Goal: Register for event/course

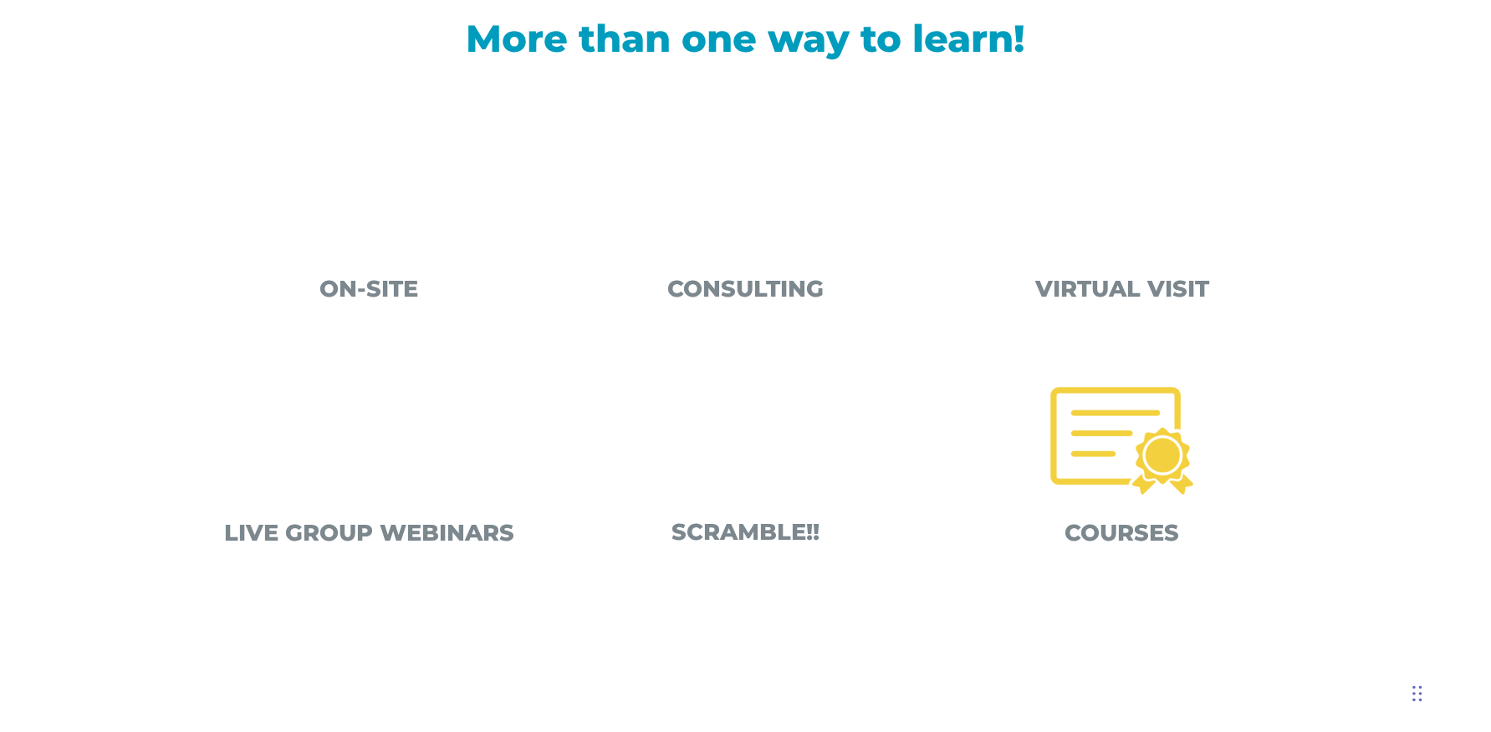
scroll to position [602, 0]
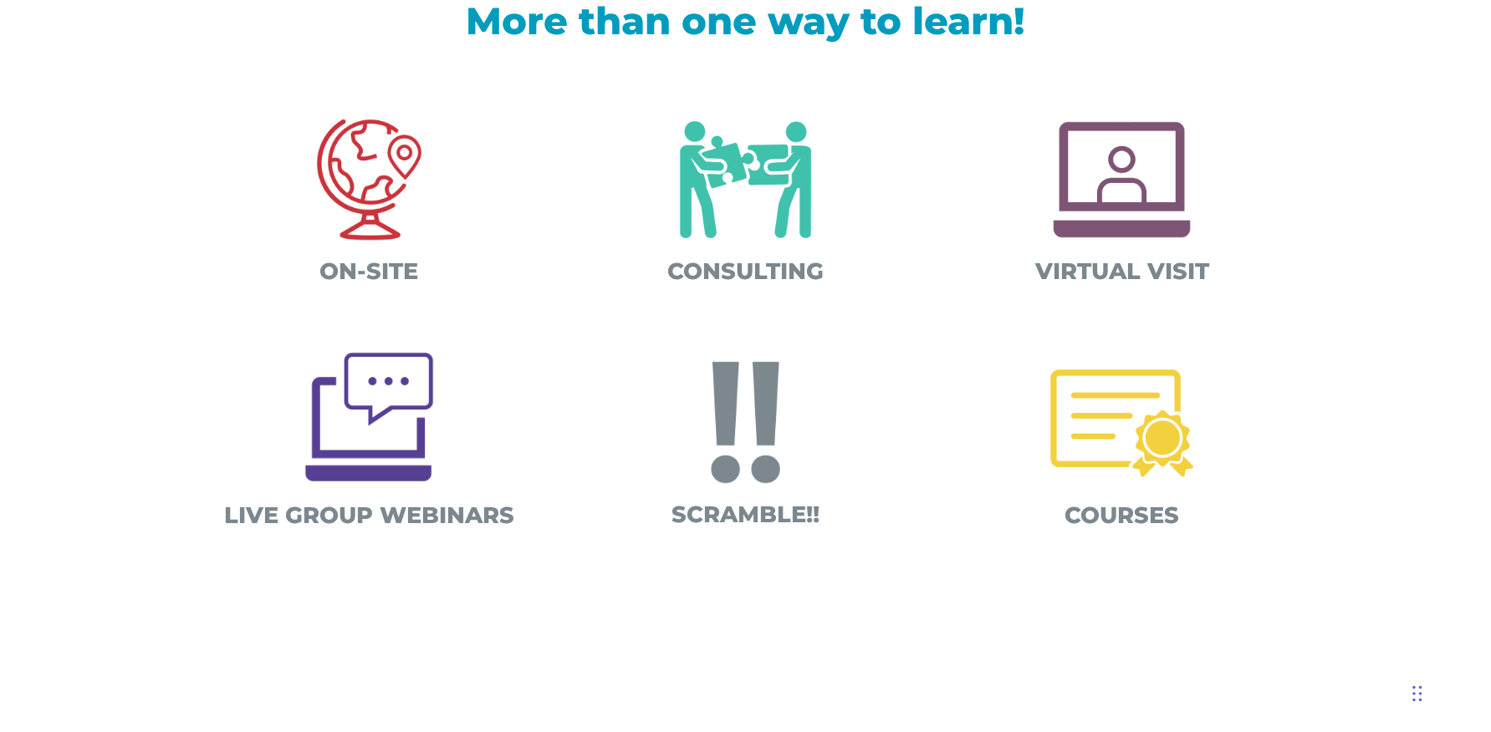
click at [1134, 420] on img at bounding box center [1121, 423] width 175 height 175
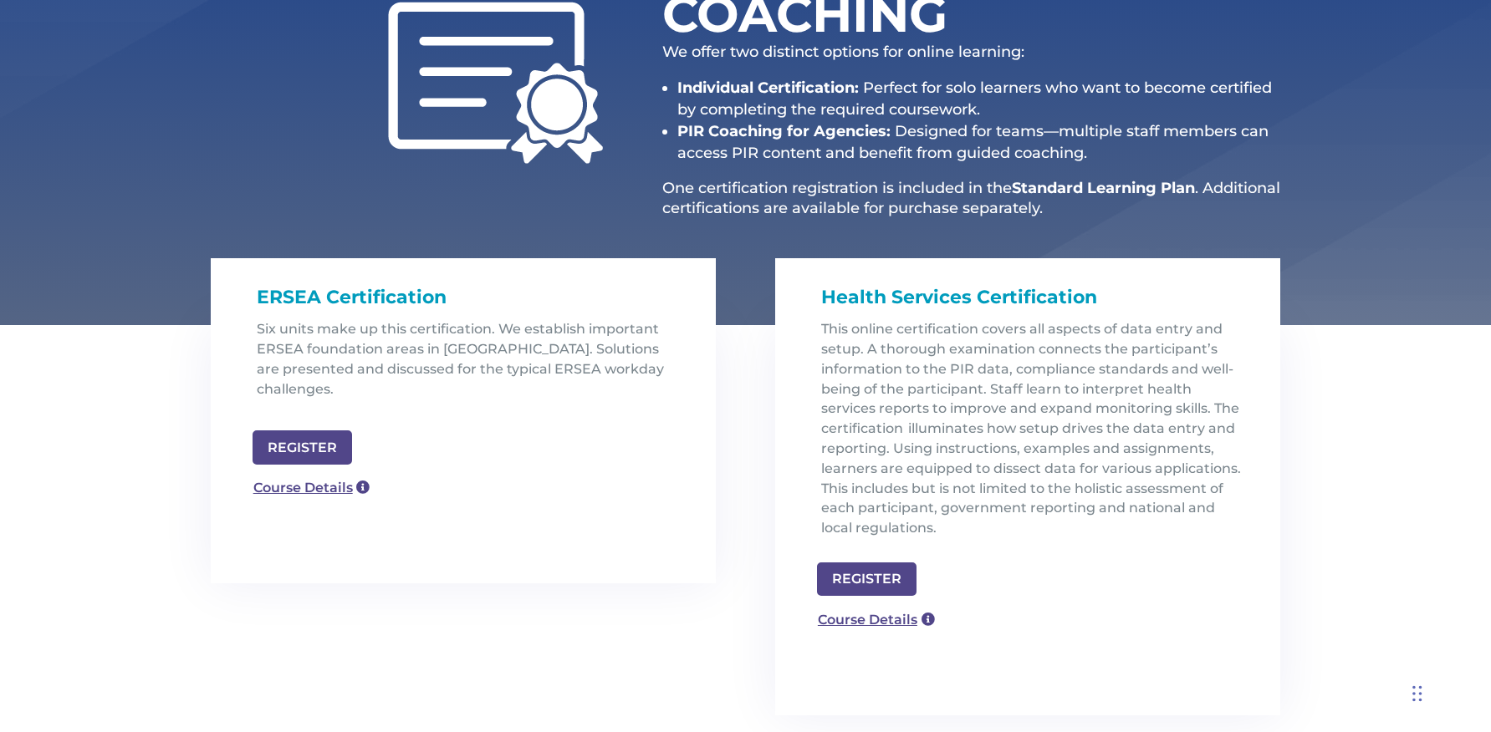
scroll to position [311, 0]
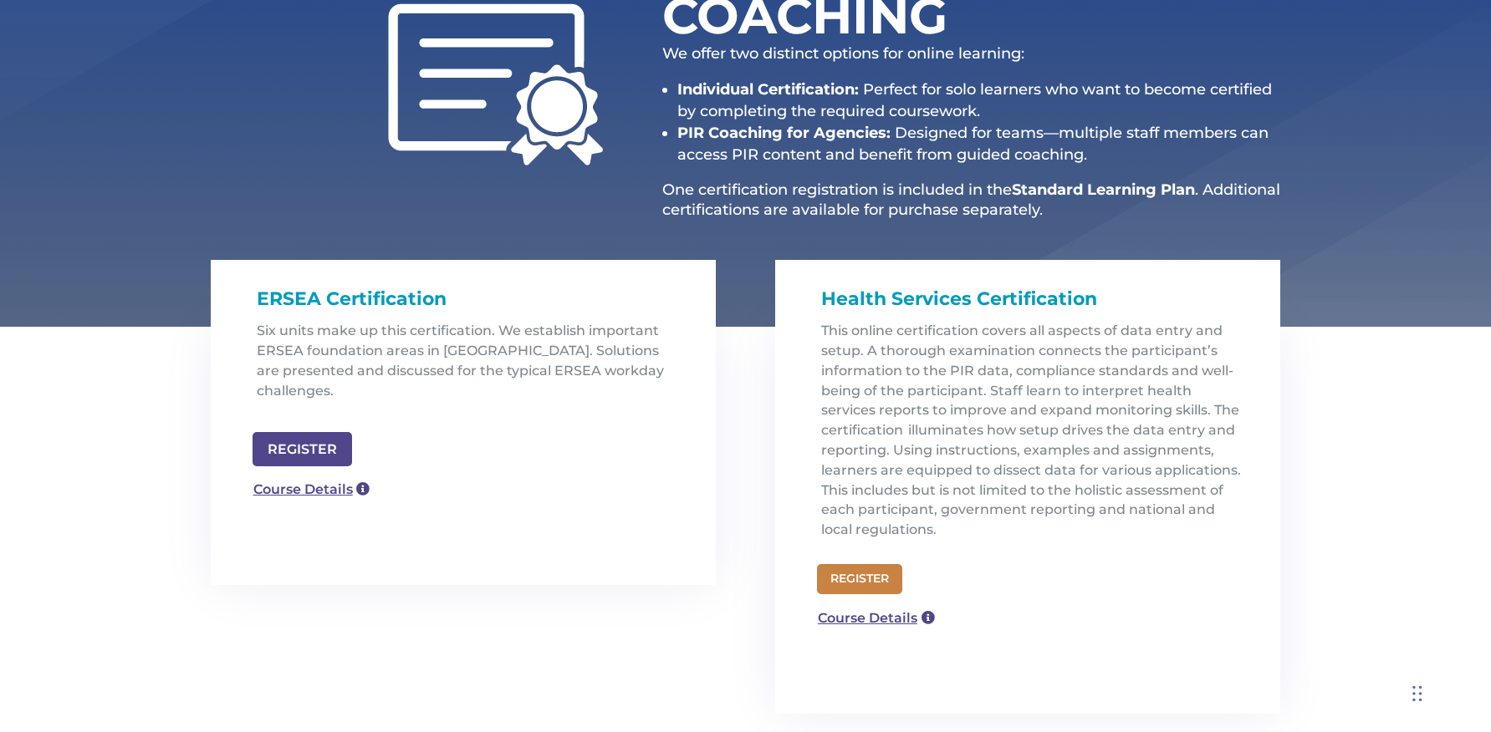
click at [864, 584] on link "REGISTER" at bounding box center [859, 579] width 85 height 30
click at [910, 622] on link "Course Details" at bounding box center [868, 619] width 120 height 27
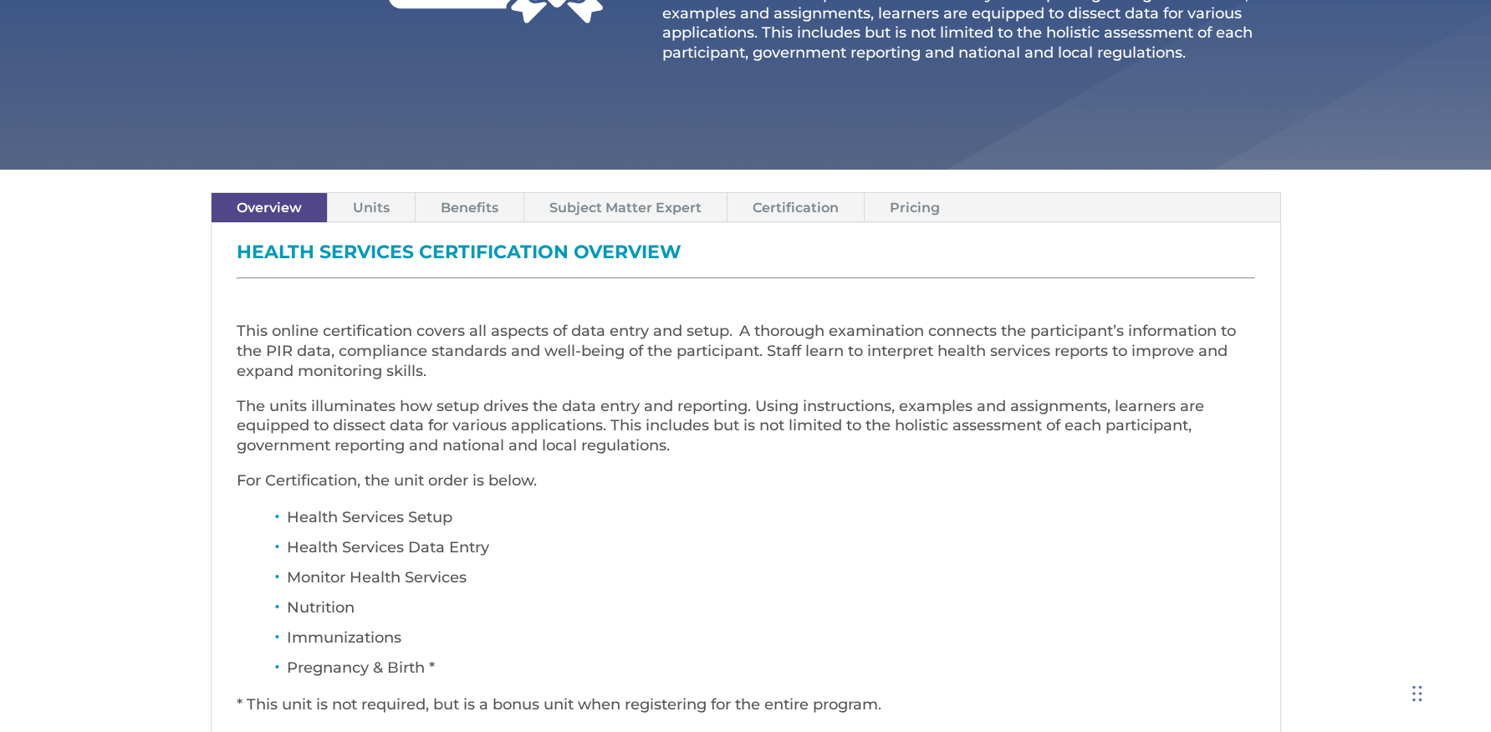
scroll to position [422, 0]
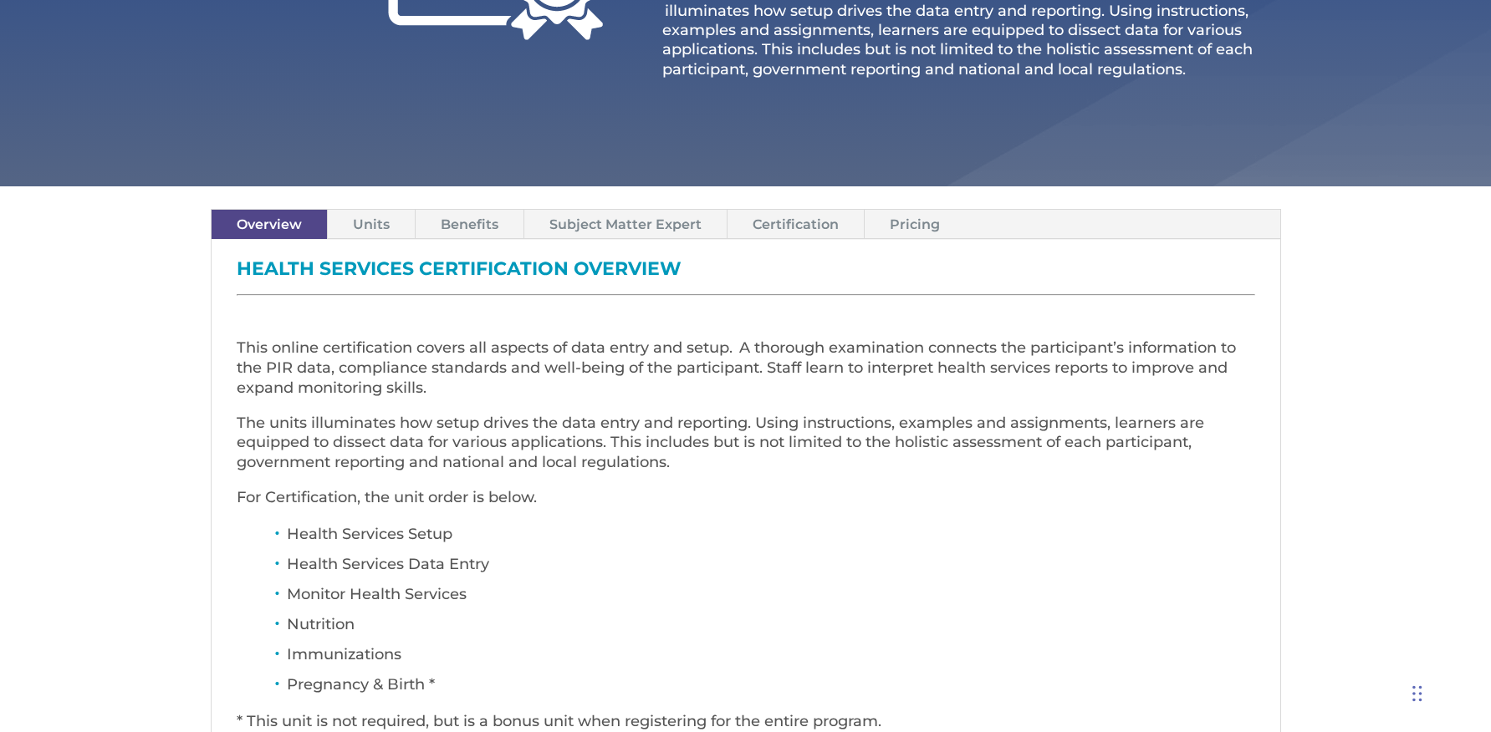
click at [375, 237] on link "Units" at bounding box center [371, 224] width 87 height 29
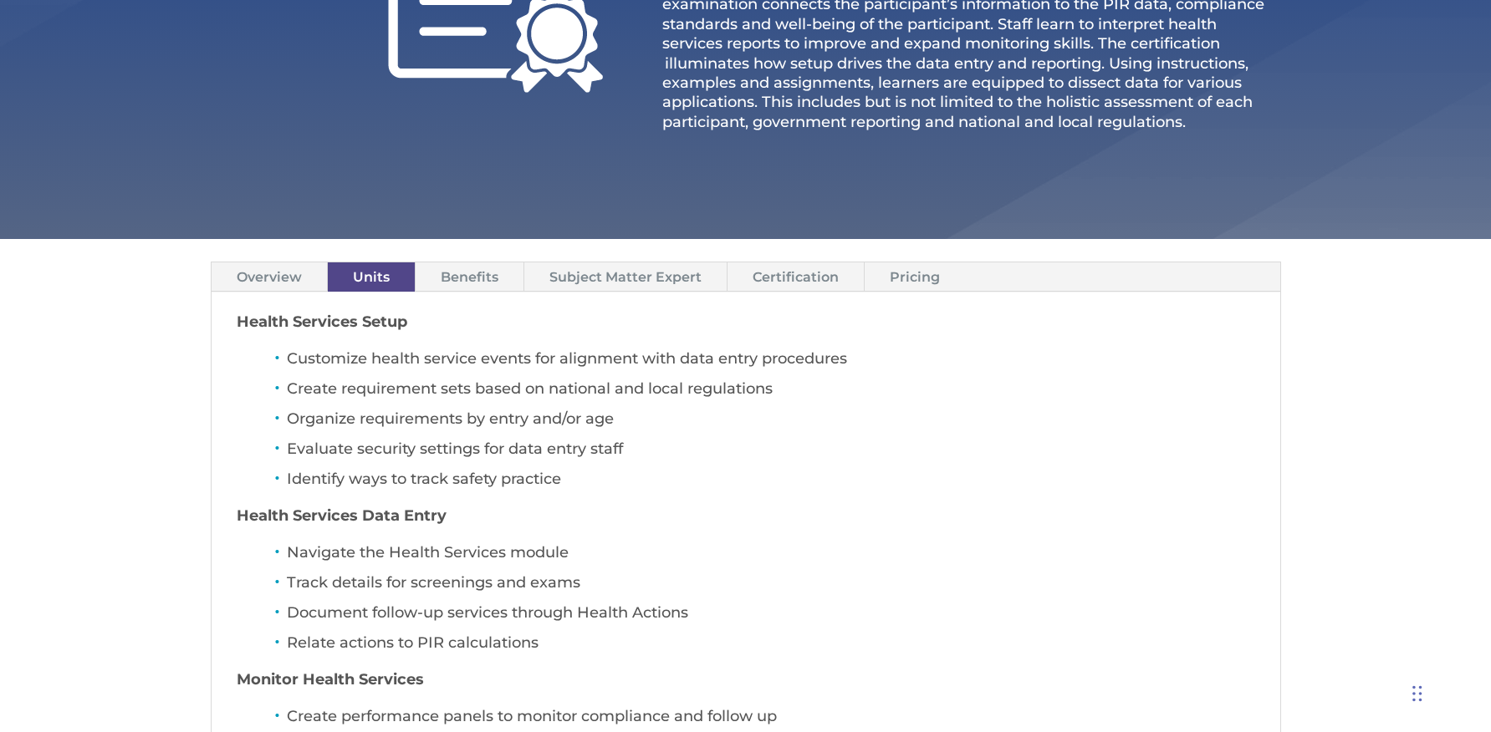
scroll to position [355, 0]
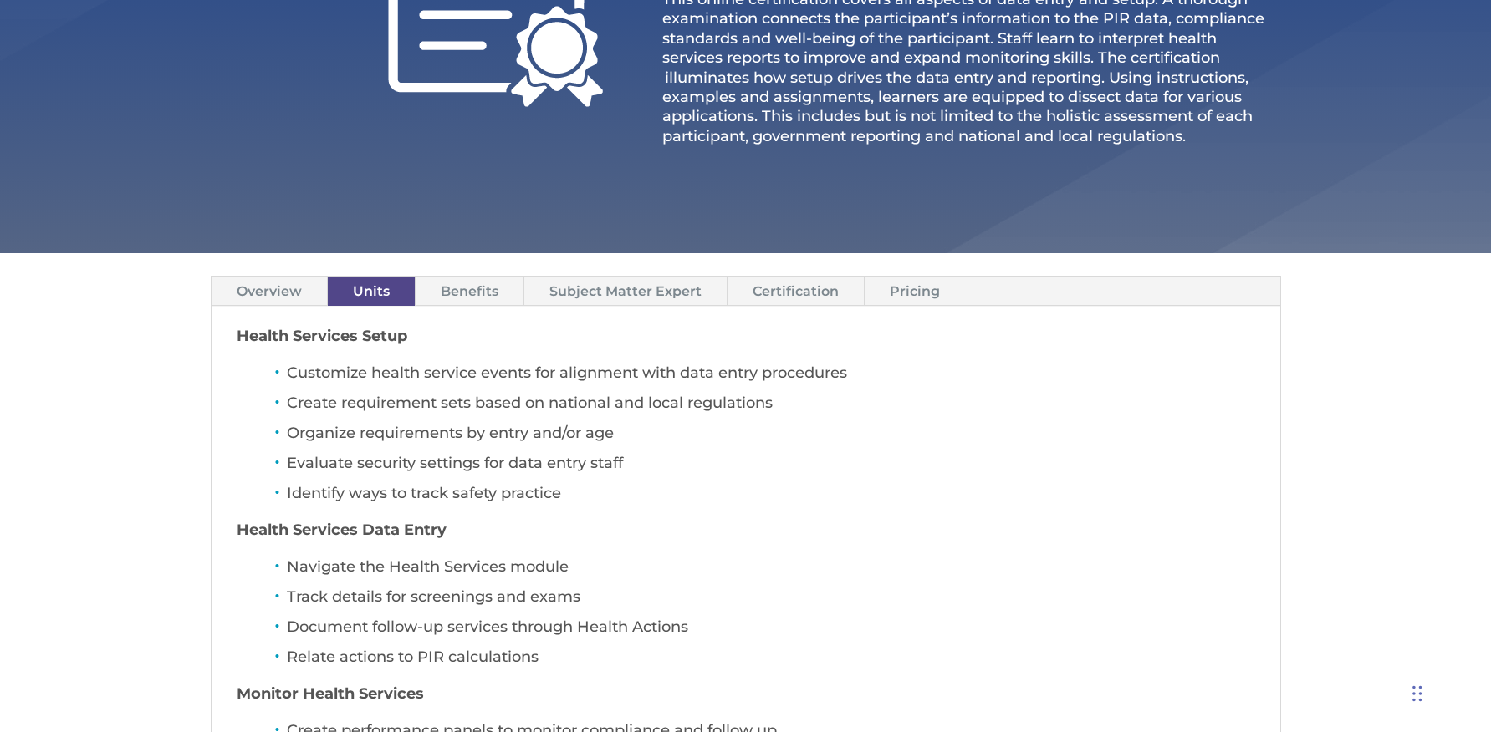
click at [483, 293] on link "Benefits" at bounding box center [469, 291] width 108 height 29
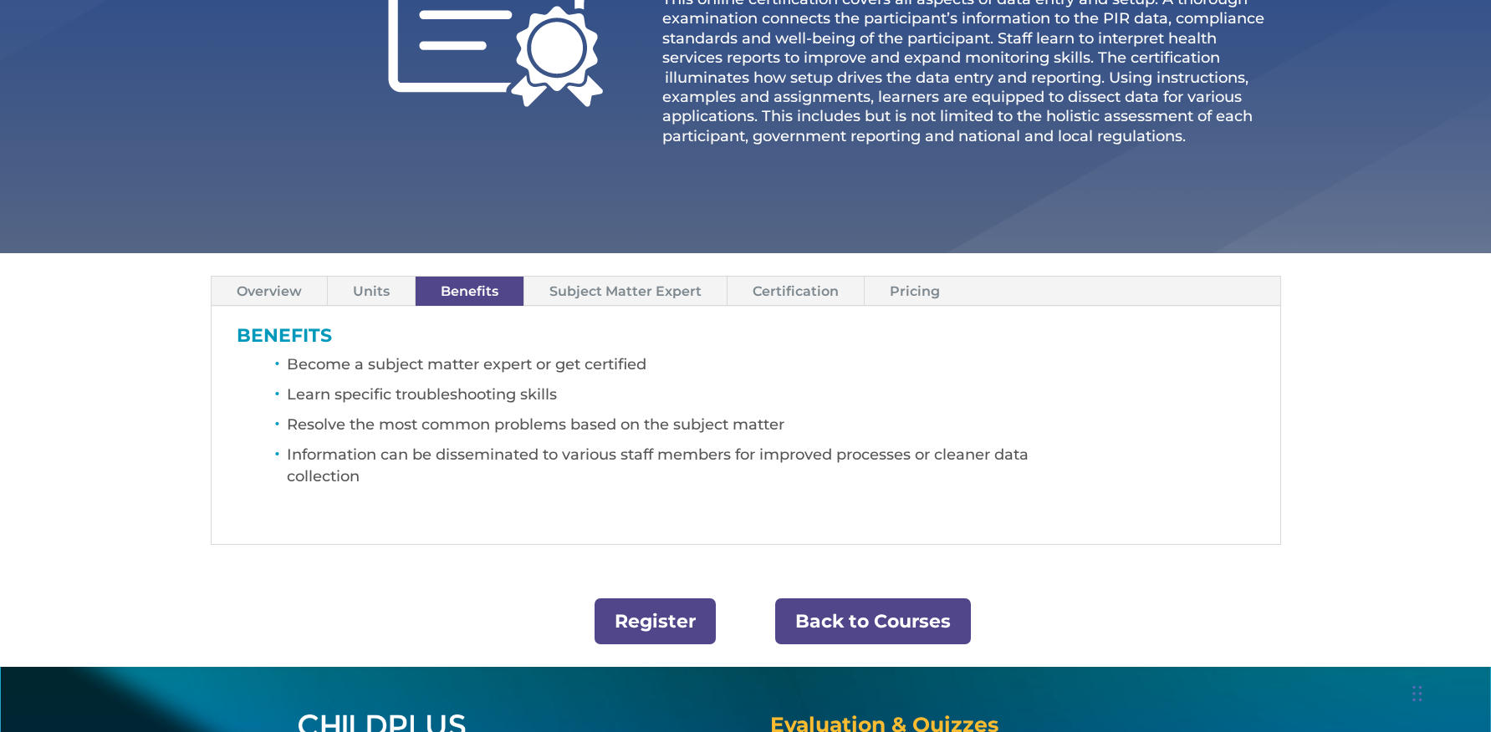
click at [666, 287] on link "Subject Matter Expert" at bounding box center [625, 291] width 202 height 29
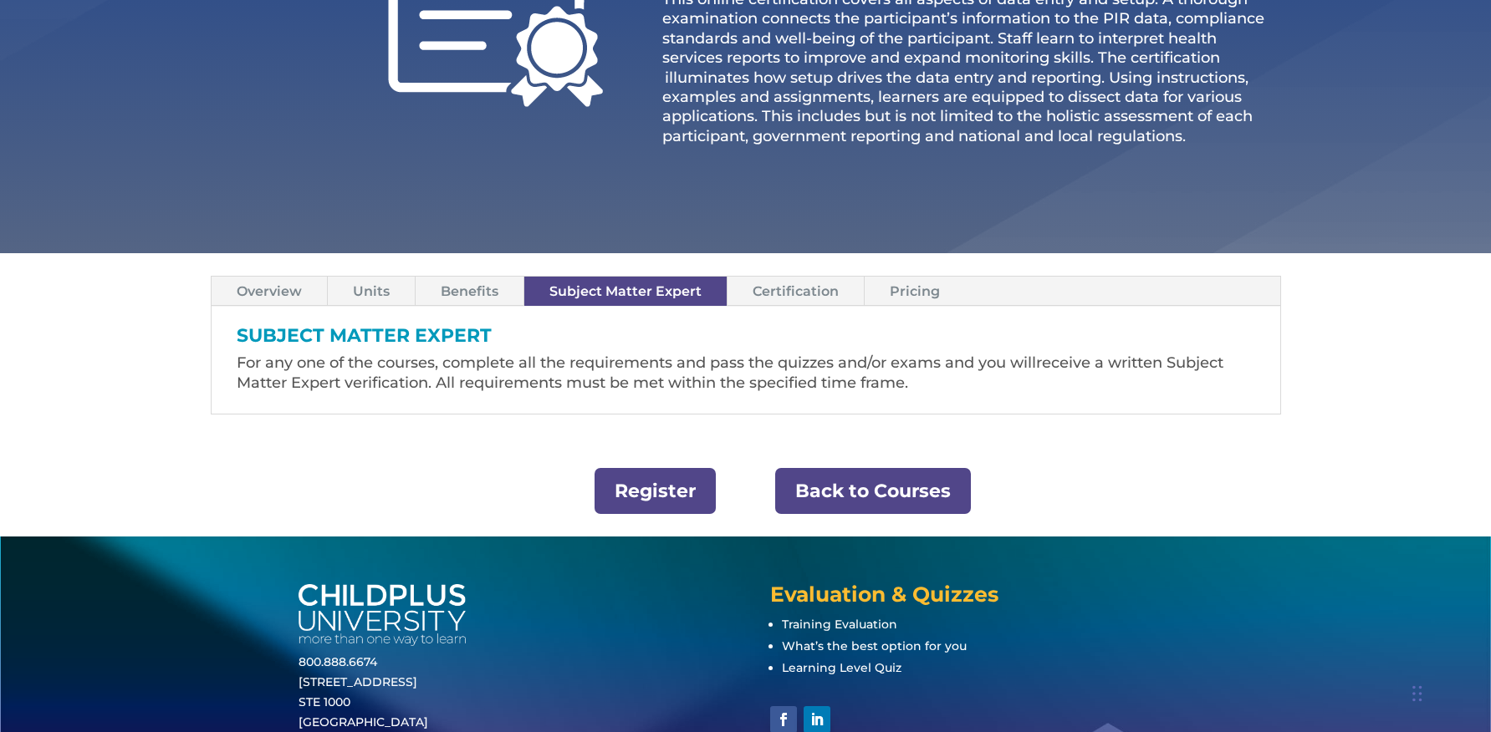
click at [780, 302] on link "Certification" at bounding box center [795, 291] width 136 height 29
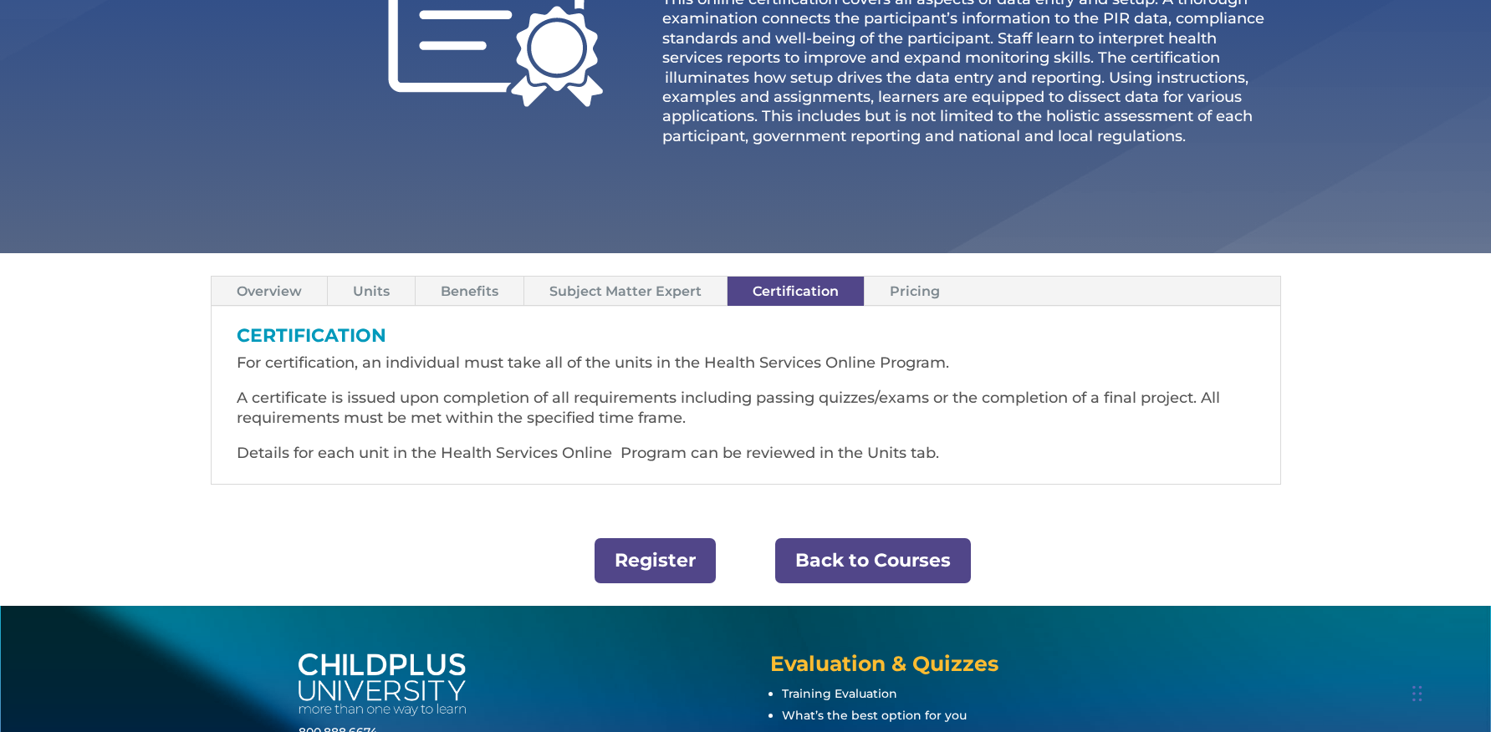
click at [901, 296] on link "Pricing" at bounding box center [914, 291] width 100 height 29
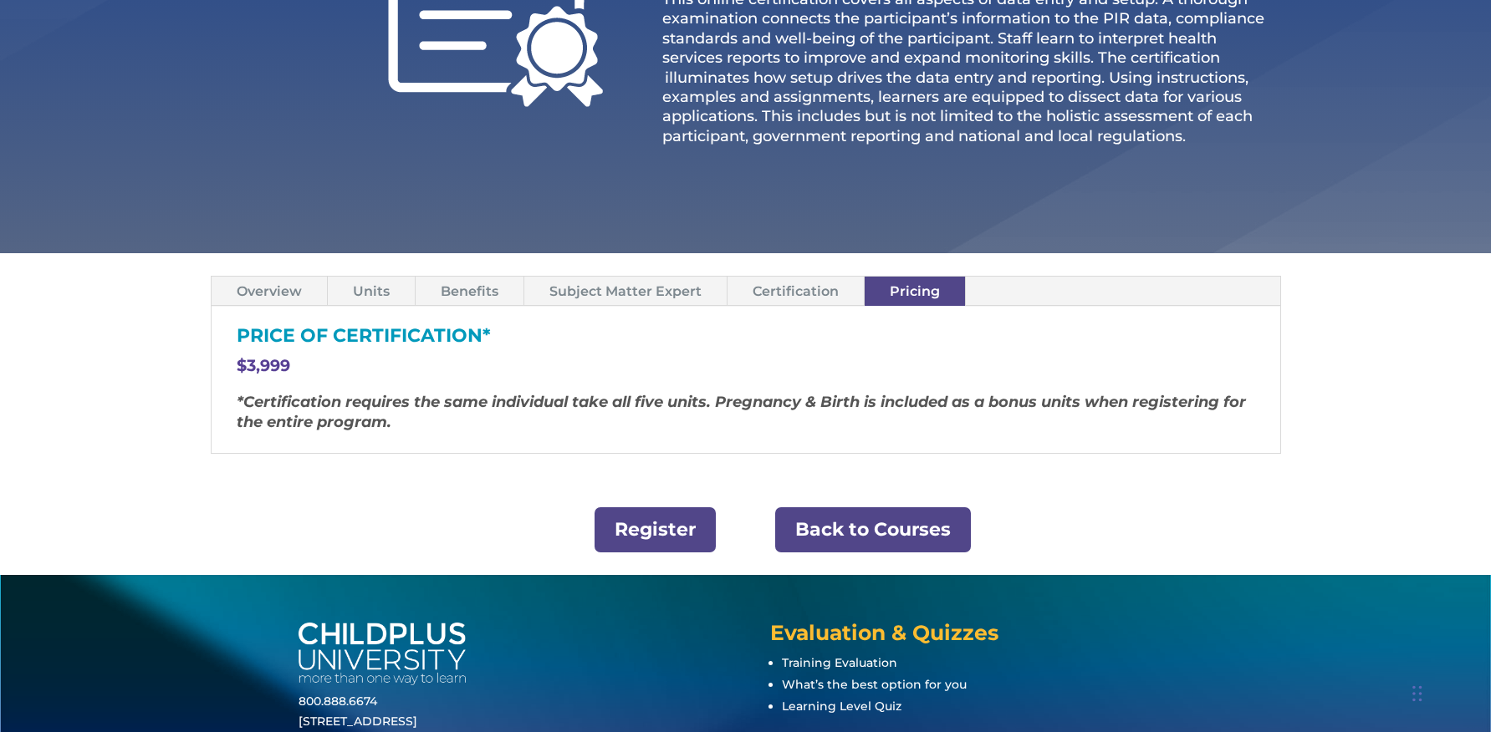
click at [287, 293] on link "Overview" at bounding box center [268, 291] width 115 height 29
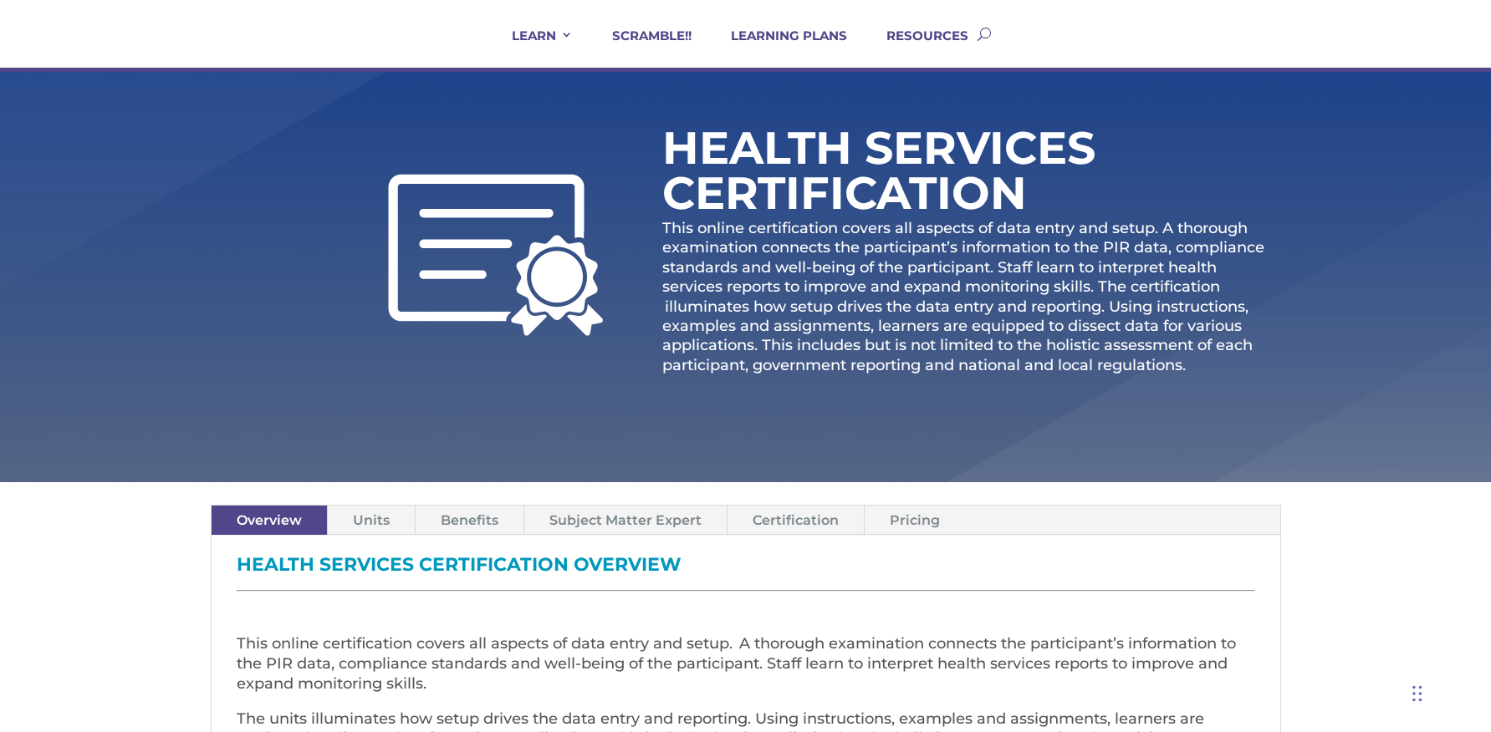
scroll to position [0, 0]
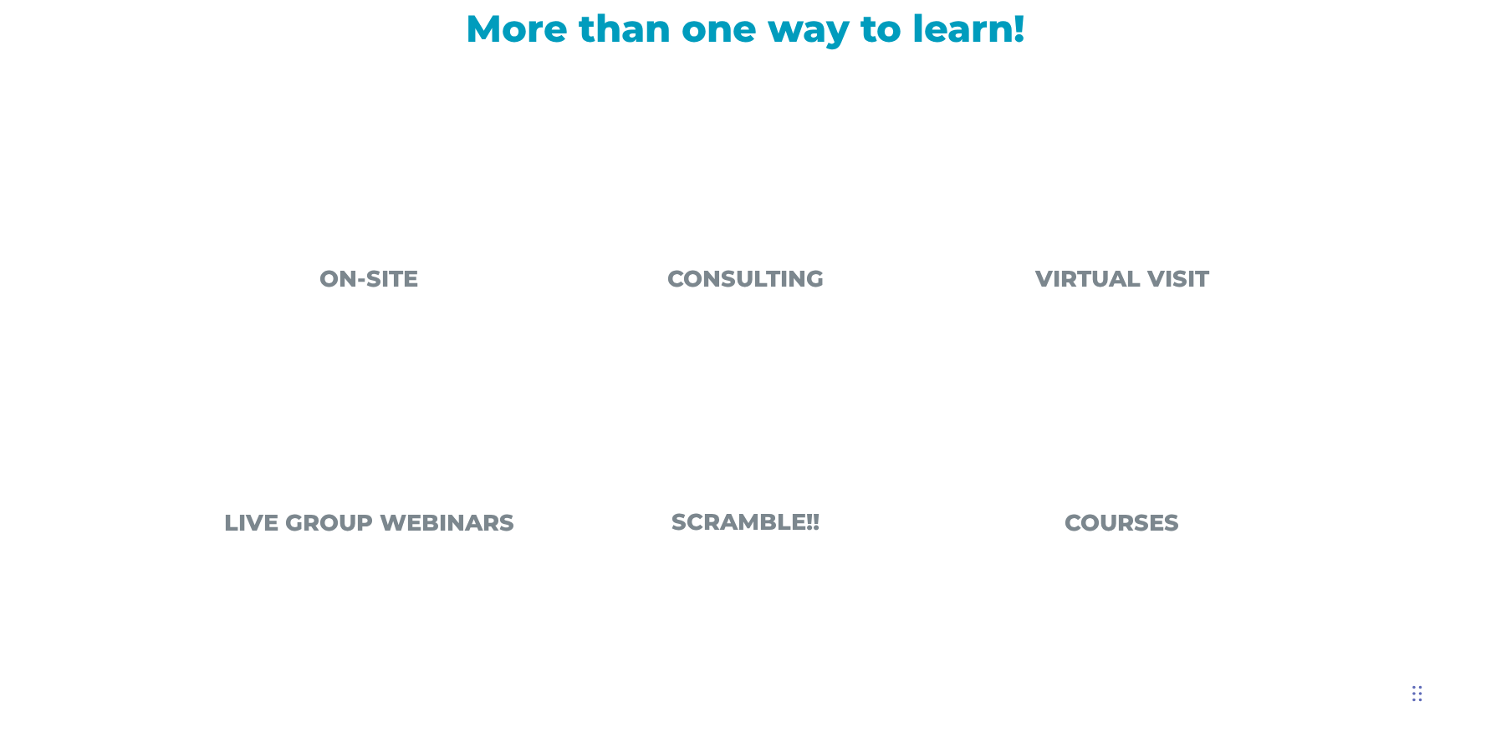
scroll to position [602, 0]
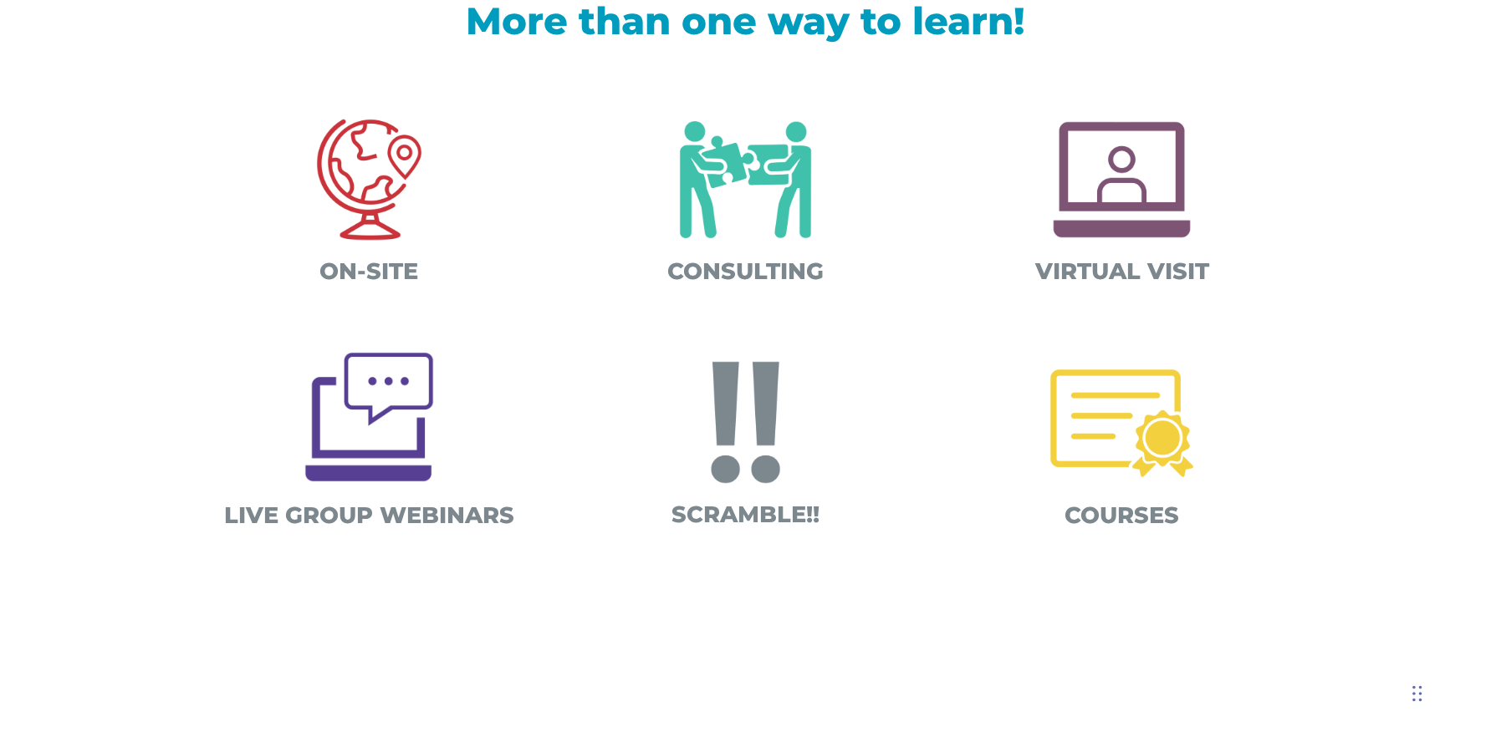
click at [1128, 512] on span "COURSES" at bounding box center [1121, 516] width 115 height 28
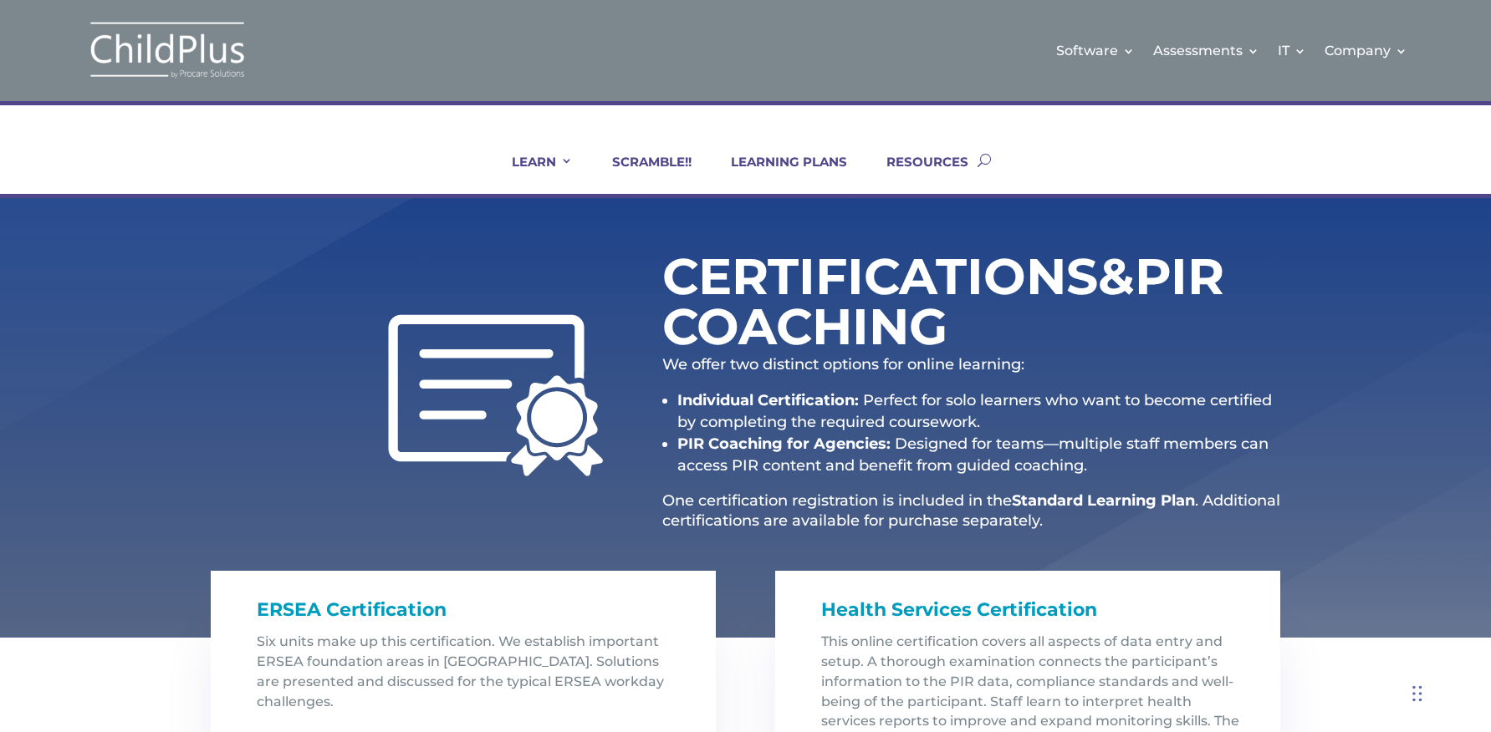
drag, startPoint x: 1378, startPoint y: 346, endPoint x: 1370, endPoint y: 337, distance: 11.9
click at [1378, 346] on div "Certifications & PIR Coaching We offer two distinct options for online learning…" at bounding box center [745, 418] width 1491 height 440
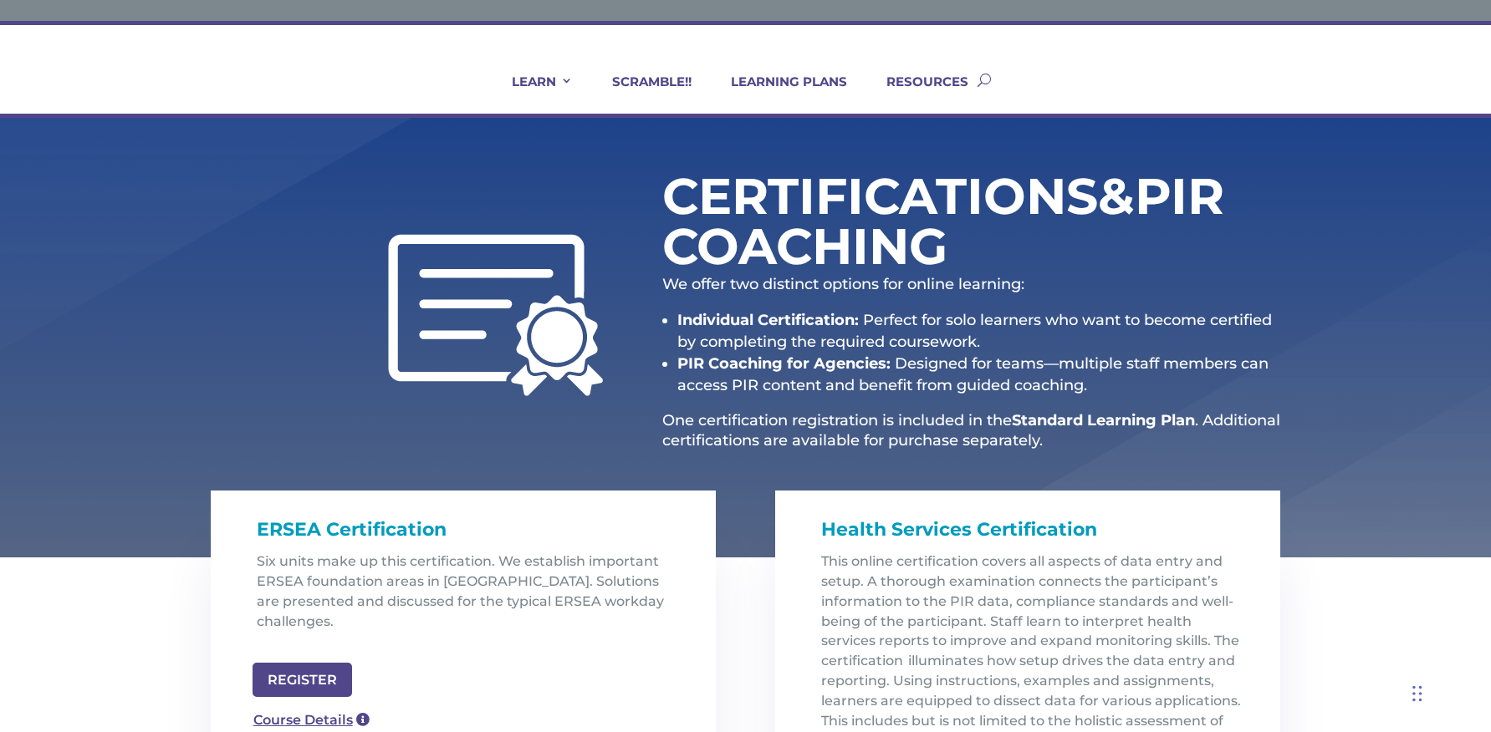
scroll to position [43, 0]
